Goal: Task Accomplishment & Management: Manage account settings

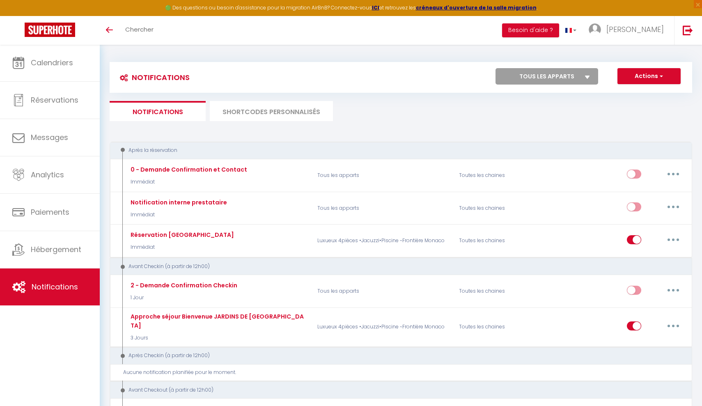
click at [46, 30] on img at bounding box center [50, 30] width 50 height 14
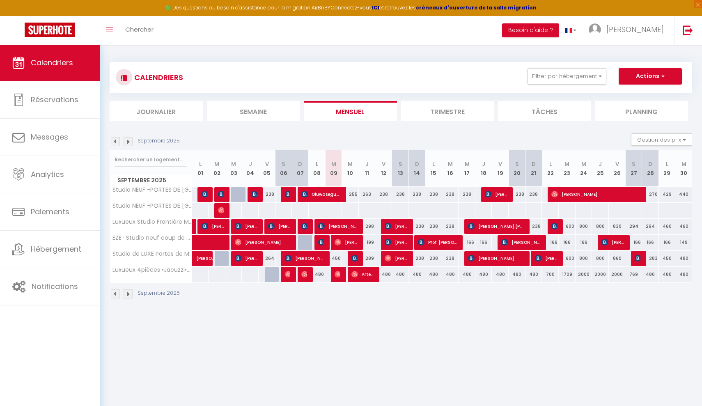
click at [668, 77] on button "Actions" at bounding box center [649, 76] width 63 height 16
click at [640, 47] on div "CALENDRIERS Filtrer par hébergement Tous Luxueux 4pièces •Jacuzzi•Piscine ~Fron…" at bounding box center [401, 180] width 602 height 272
click at [640, 29] on span "[PERSON_NAME]" at bounding box center [634, 29] width 57 height 10
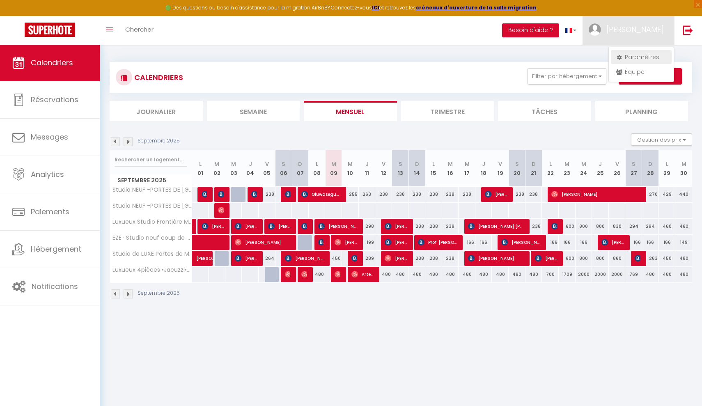
click at [644, 59] on link "Paramètres" at bounding box center [640, 57] width 61 height 14
select select "28"
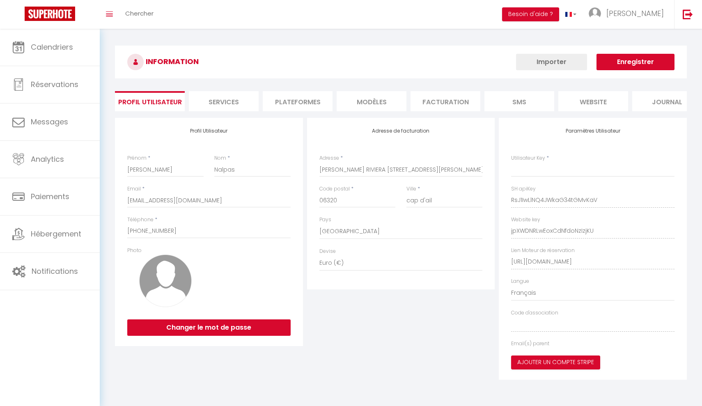
type input "RsJ1IwLlNQ4JWkaG34tGMvKaV"
type input "jpXWDNRLwEoxCdNfdoNzIzjKU"
type input "[URL][DOMAIN_NAME]"
select select "fr"
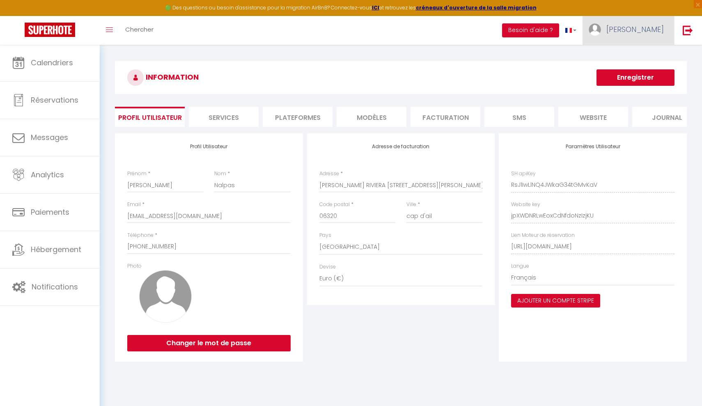
click at [640, 36] on link "[PERSON_NAME]" at bounding box center [627, 30] width 91 height 29
click at [641, 71] on link "Équipe" at bounding box center [640, 72] width 61 height 14
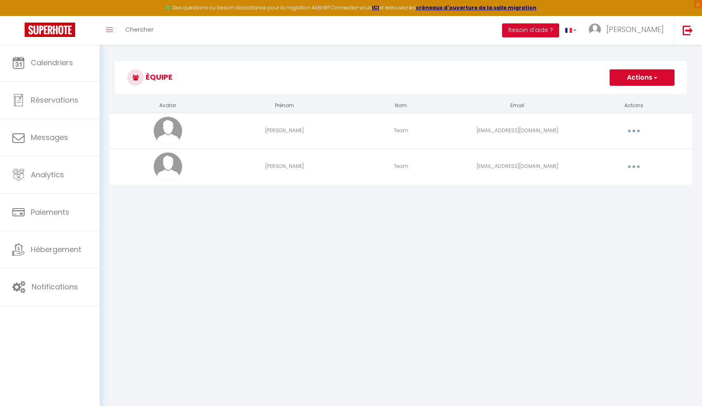
click at [631, 130] on button "button" at bounding box center [633, 130] width 23 height 13
